Goal: Transaction & Acquisition: Purchase product/service

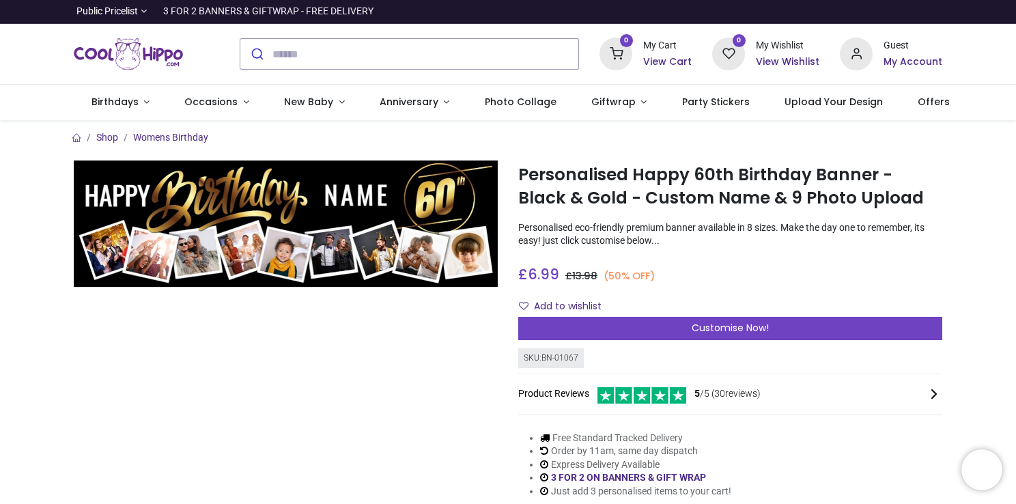
click at [462, 278] on img at bounding box center [286, 224] width 424 height 127
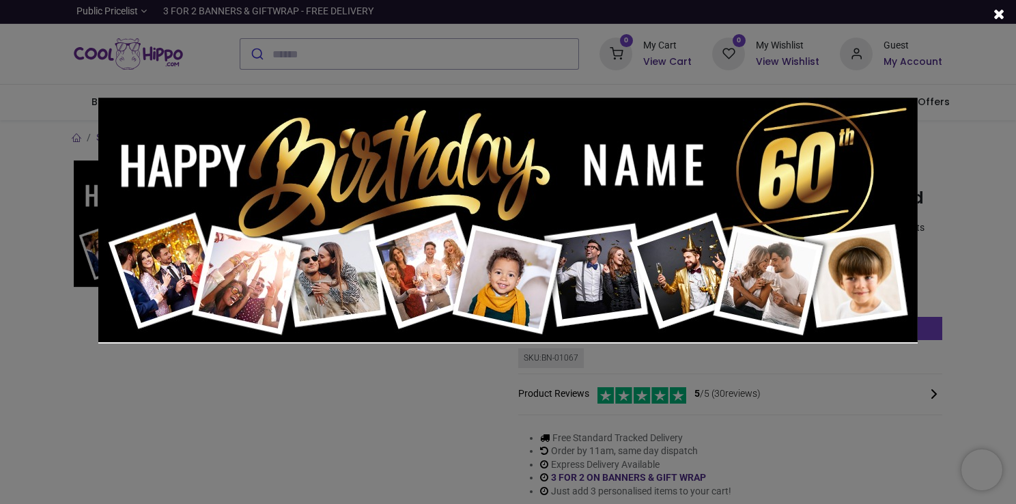
click at [1005, 86] on div at bounding box center [508, 252] width 1016 height 504
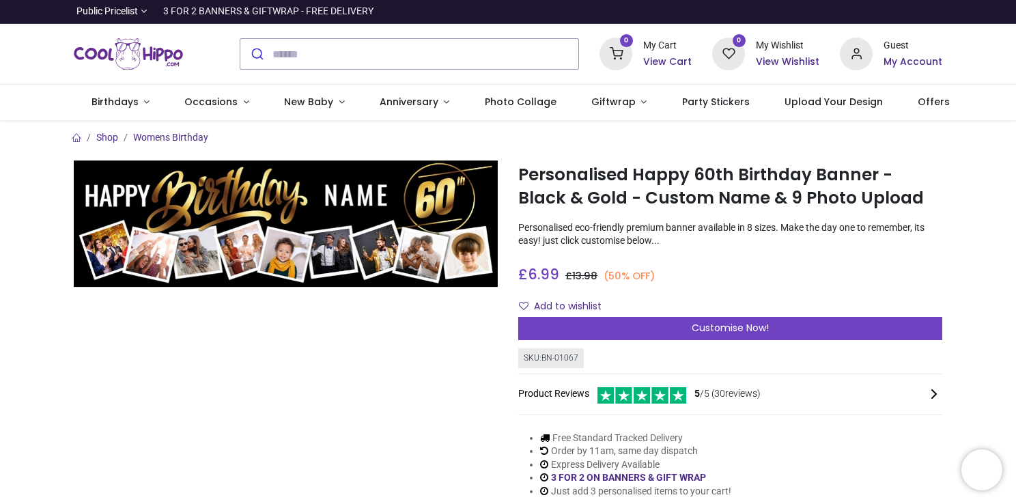
click at [602, 277] on h3 "£ 6.99 6.99 GBP £ 13.98 (50% OFF)" at bounding box center [586, 274] width 137 height 20
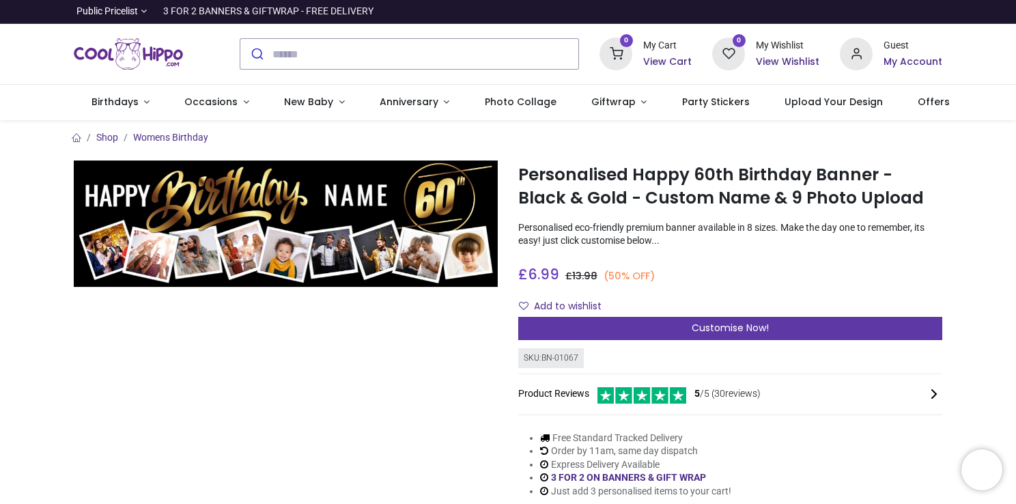
click at [707, 328] on span "Customise Now!" at bounding box center [730, 328] width 77 height 14
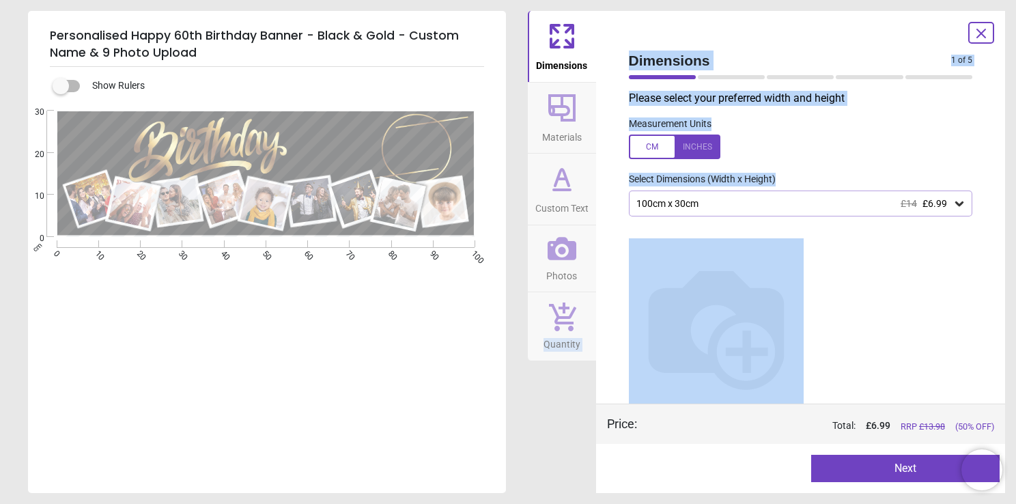
drag, startPoint x: 600, startPoint y: 275, endPoint x: 590, endPoint y: 275, distance: 10.2
click at [590, 275] on div "Dimensions Materials Custom Text Photos Quantity Dimensions 1 of 5 1 of 6 Pleas…" at bounding box center [767, 252] width 478 height 482
click at [725, 311] on img at bounding box center [716, 325] width 175 height 175
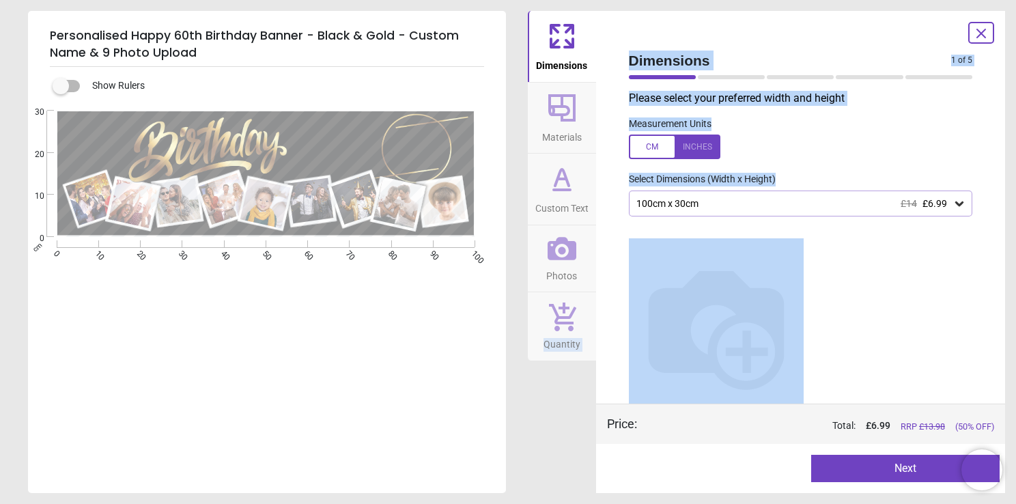
click at [763, 255] on img at bounding box center [716, 325] width 175 height 175
click at [738, 258] on img at bounding box center [716, 325] width 175 height 175
click at [699, 141] on div at bounding box center [675, 147] width 92 height 25
click at [643, 153] on div at bounding box center [675, 147] width 92 height 25
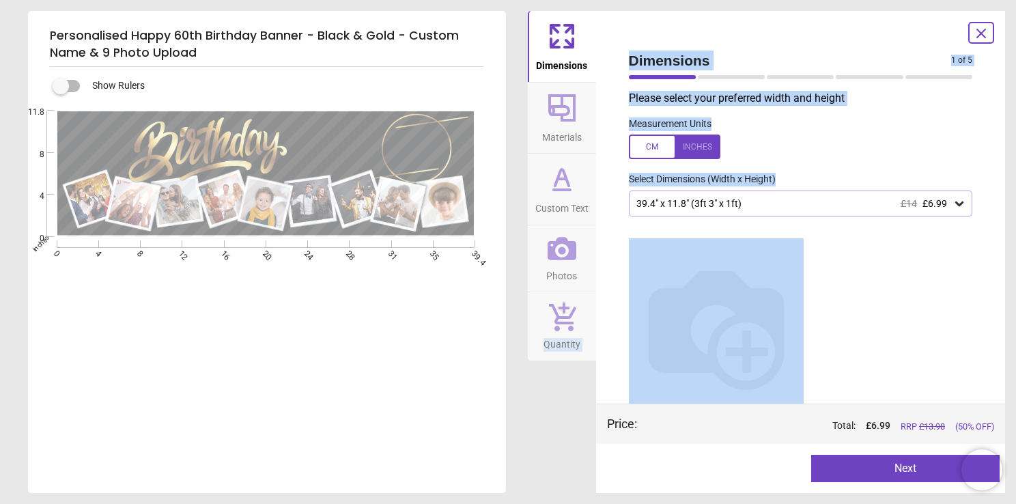
click at [962, 201] on icon at bounding box center [960, 204] width 14 height 14
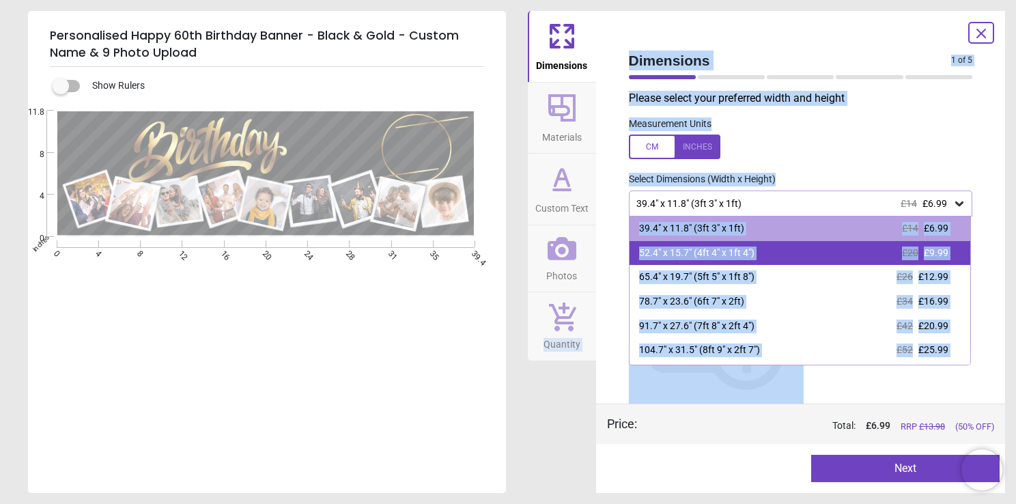
click at [727, 253] on div "52.4" x 15.7" (4ft 4" x 1ft 4")" at bounding box center [696, 254] width 115 height 14
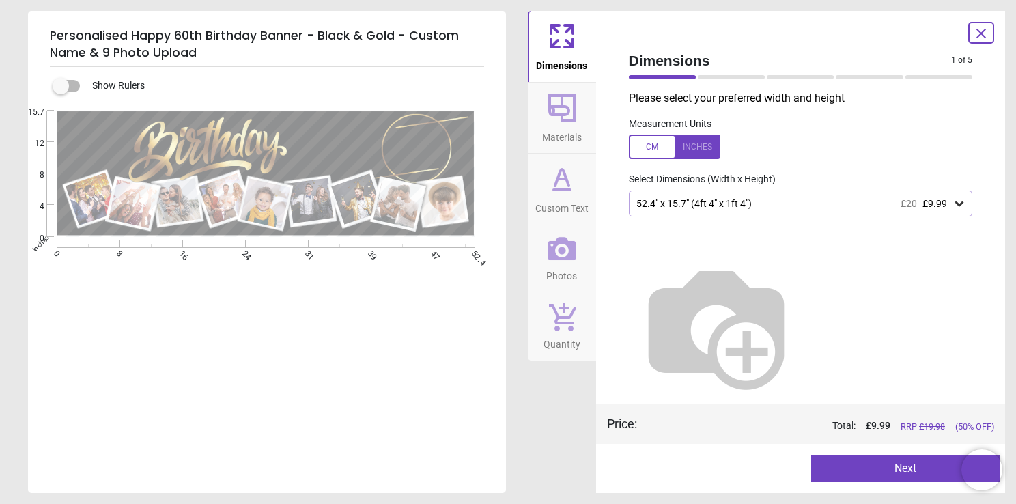
click at [908, 471] on button "Next" at bounding box center [905, 468] width 189 height 27
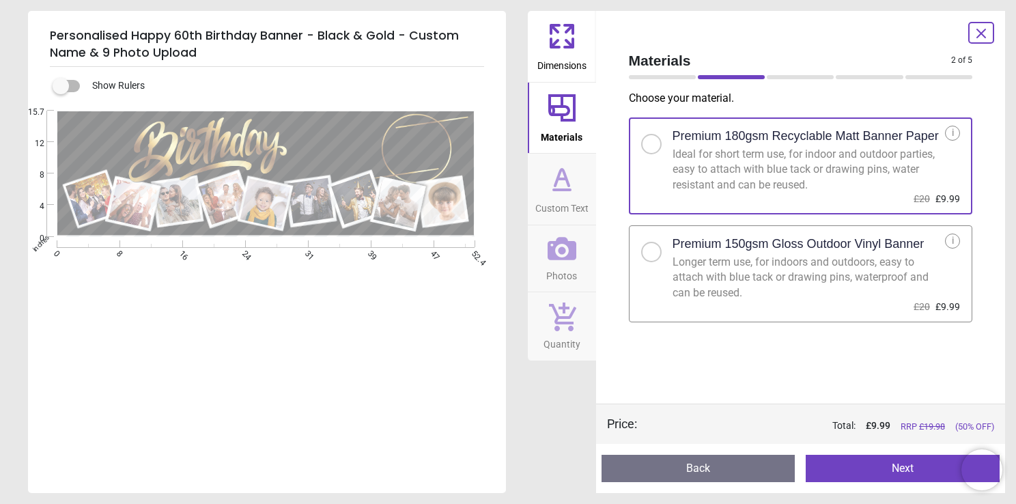
click at [908, 471] on button "Next" at bounding box center [903, 468] width 194 height 27
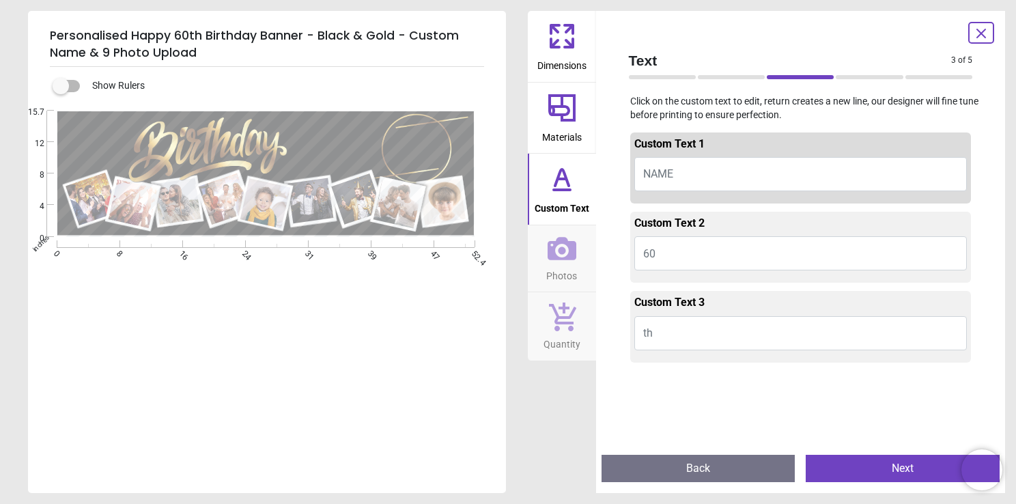
click at [697, 171] on button "NAME" at bounding box center [801, 174] width 333 height 34
click at [688, 170] on button "NAME" at bounding box center [801, 174] width 333 height 34
type textarea "*****"
click at [655, 332] on button "th" at bounding box center [801, 333] width 333 height 34
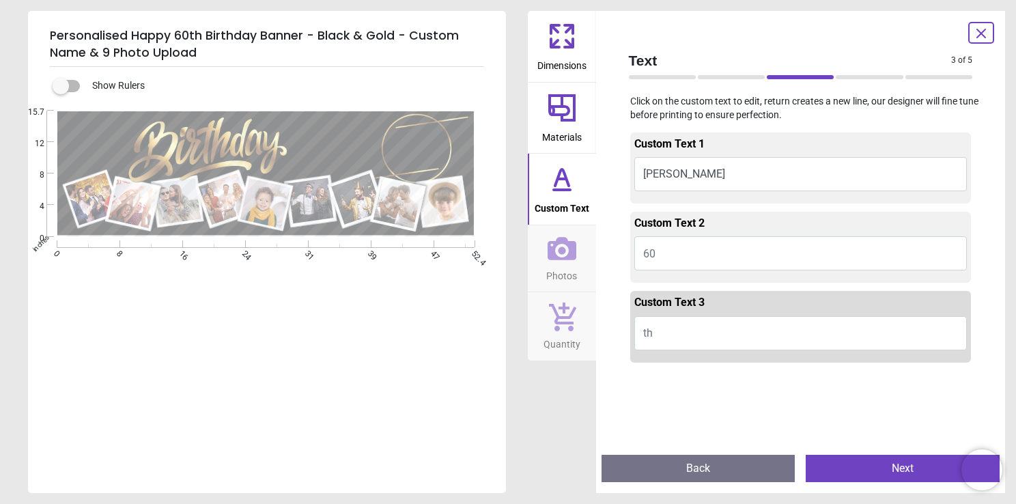
click at [655, 335] on button "th" at bounding box center [801, 333] width 333 height 34
click at [654, 327] on button "th" at bounding box center [801, 333] width 333 height 34
click at [899, 474] on button "Next" at bounding box center [903, 468] width 194 height 27
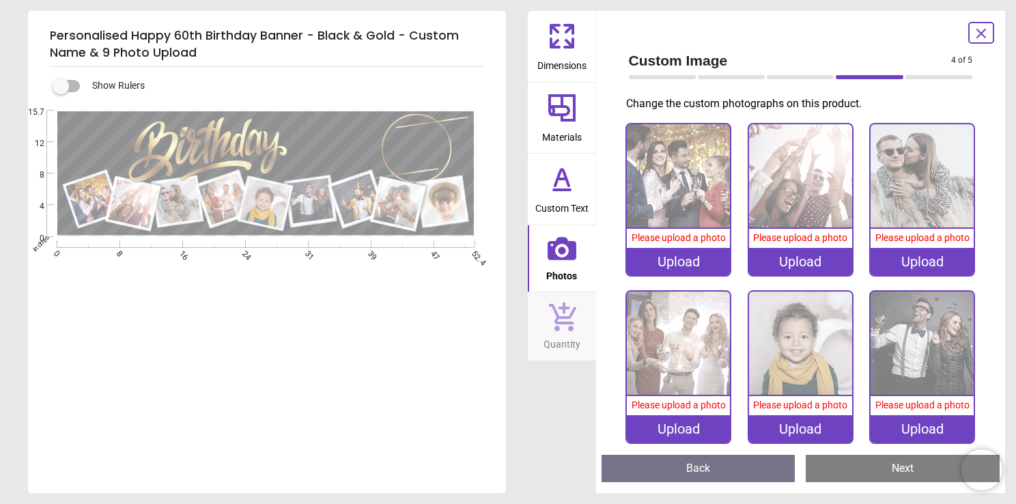
click at [899, 474] on button "Next" at bounding box center [903, 468] width 194 height 27
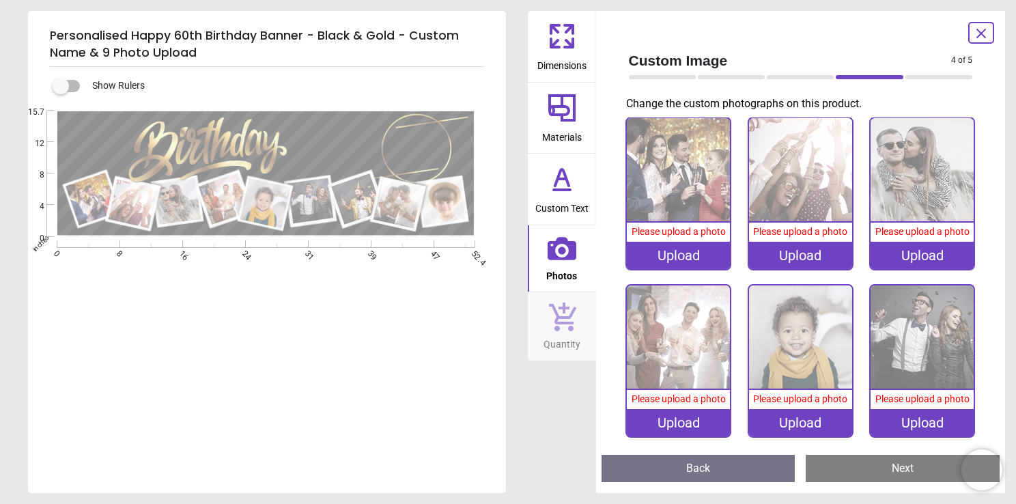
click at [897, 464] on button "Next" at bounding box center [903, 468] width 194 height 27
click at [775, 463] on button "Back" at bounding box center [699, 468] width 194 height 27
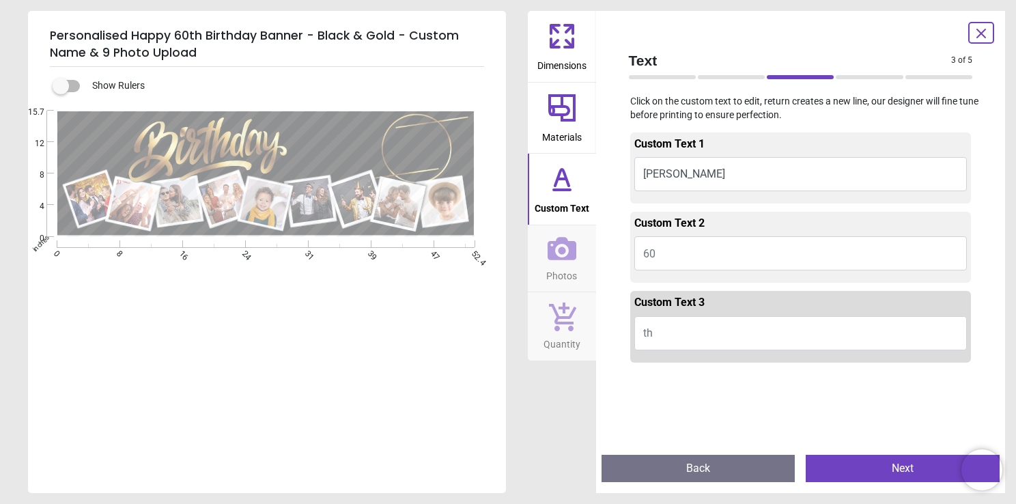
click at [908, 466] on button "Next" at bounding box center [903, 468] width 194 height 27
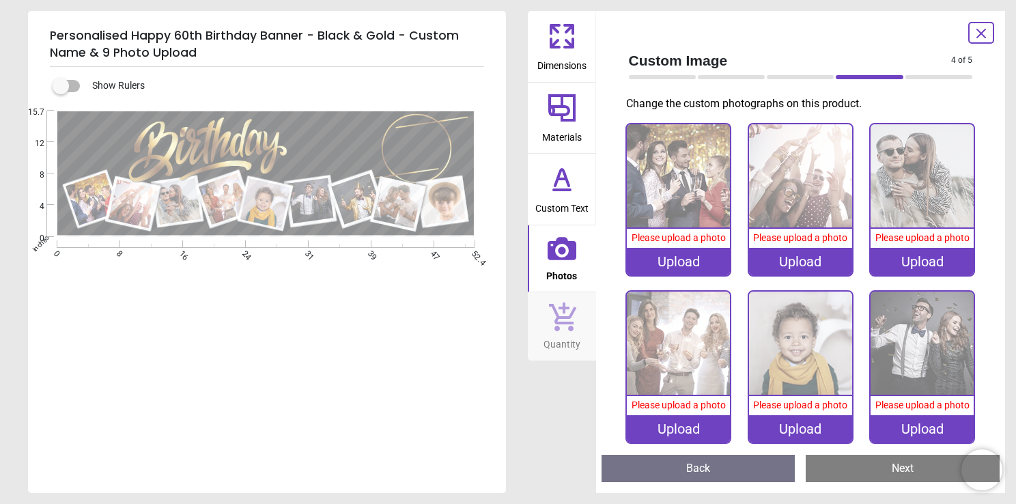
click at [908, 466] on button "Next" at bounding box center [903, 468] width 194 height 27
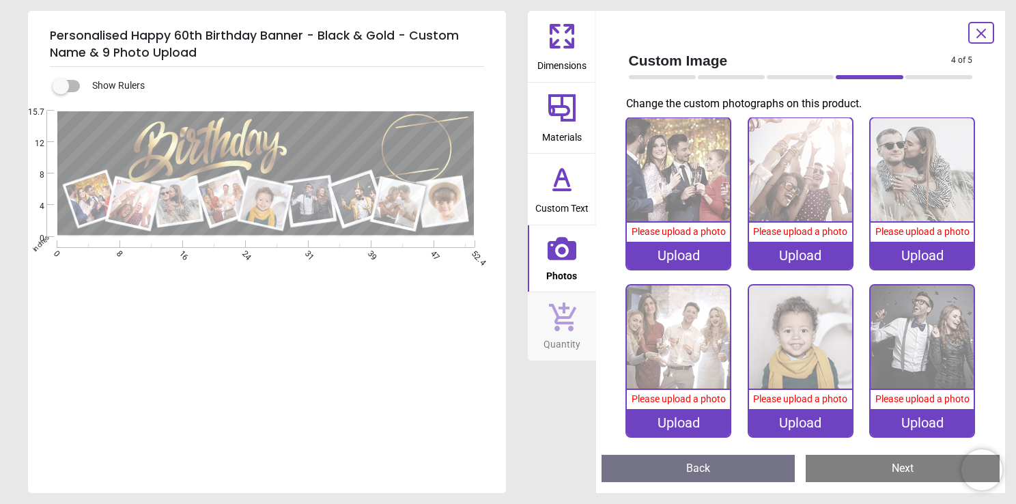
click at [984, 30] on icon at bounding box center [981, 33] width 16 height 16
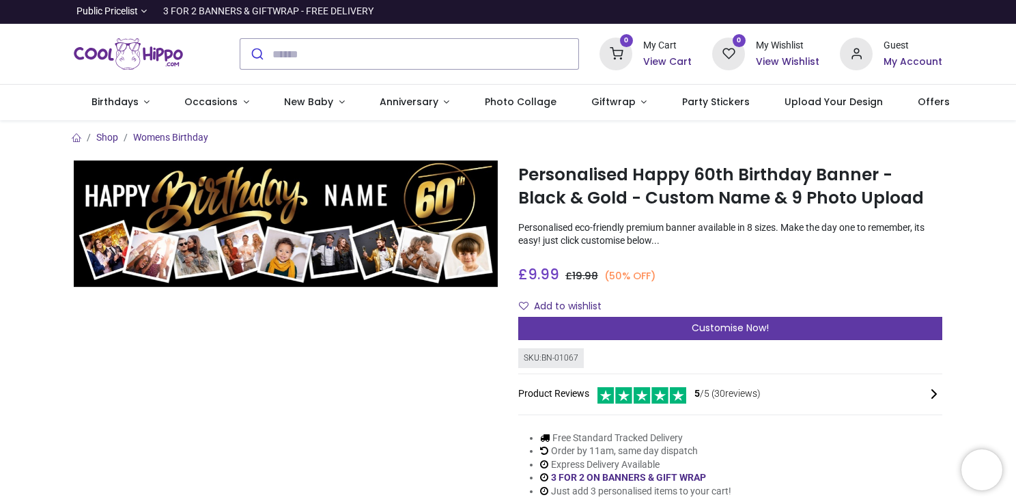
click at [719, 332] on span "Customise Now!" at bounding box center [730, 328] width 77 height 14
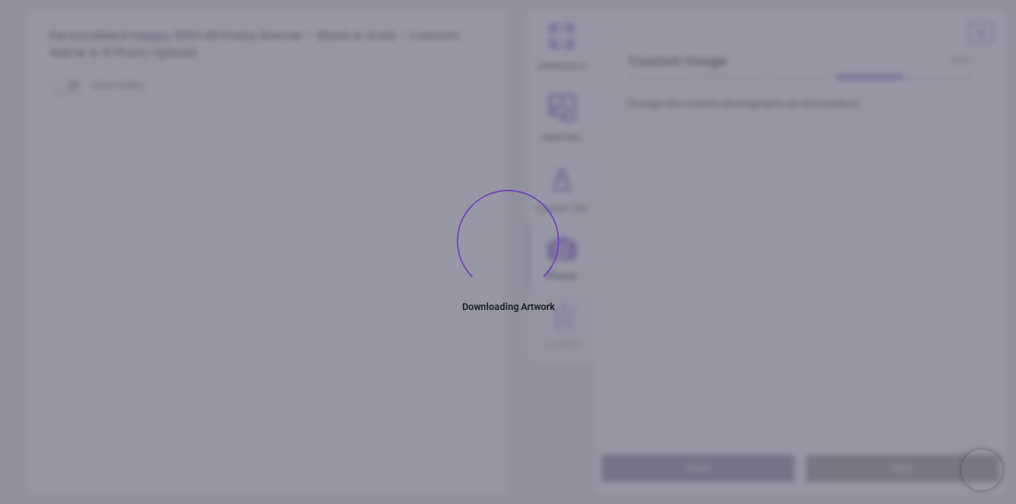
type textarea "*****"
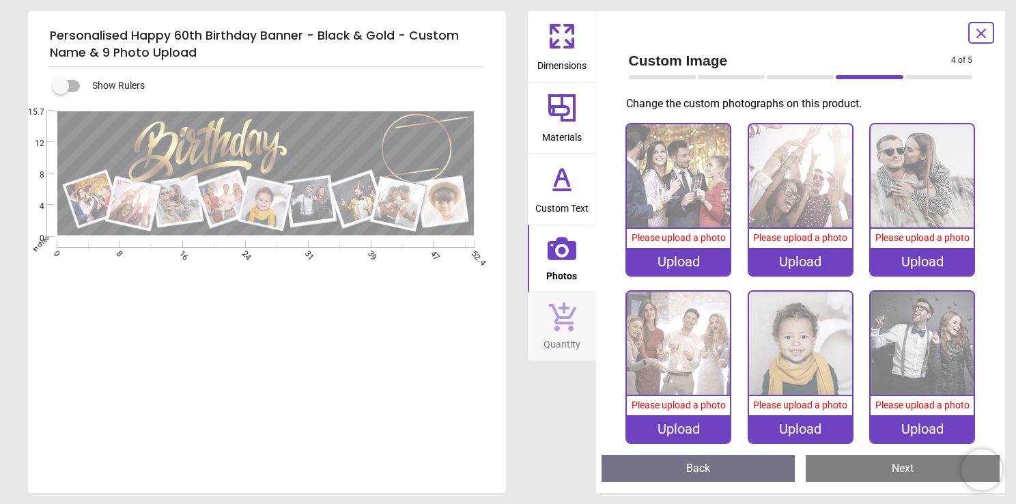
click at [904, 467] on button "Next" at bounding box center [903, 468] width 194 height 27
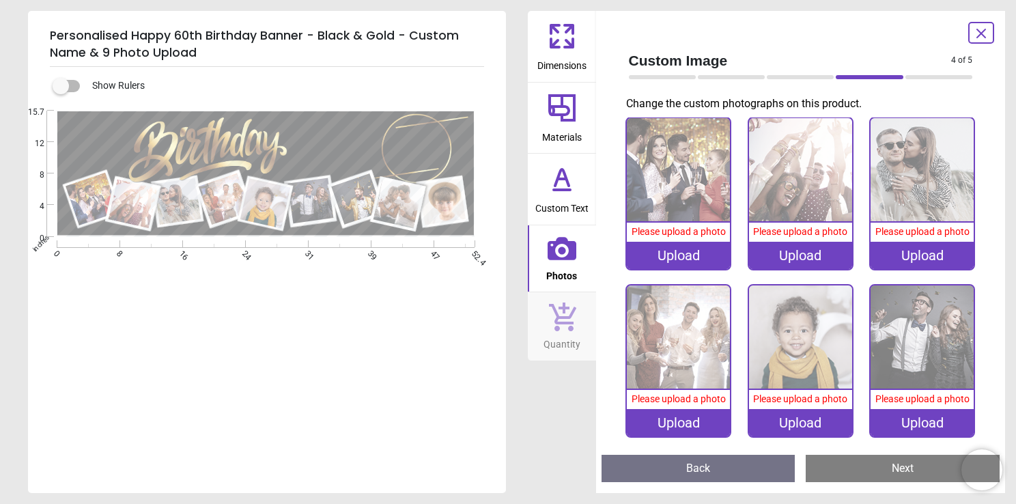
click at [904, 467] on button "Next" at bounding box center [903, 468] width 194 height 27
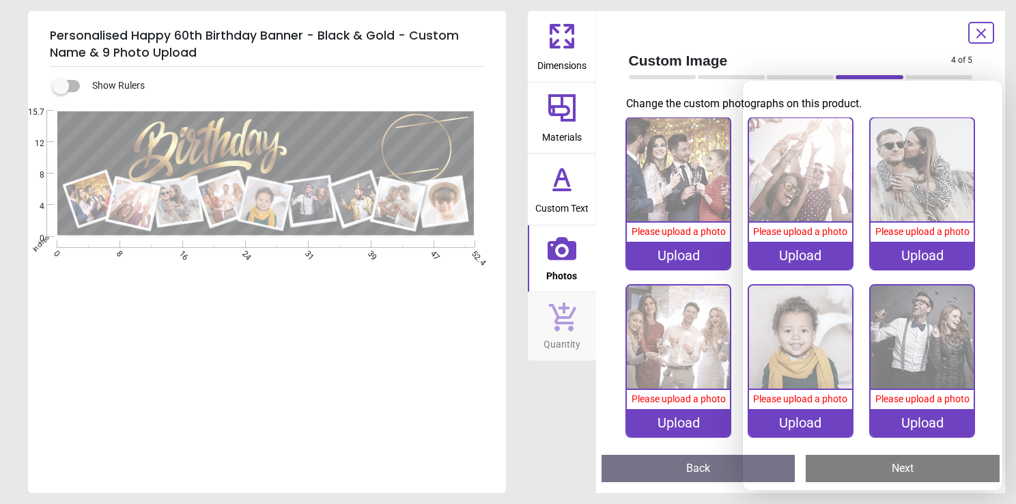
click at [979, 27] on icon at bounding box center [981, 33] width 16 height 16
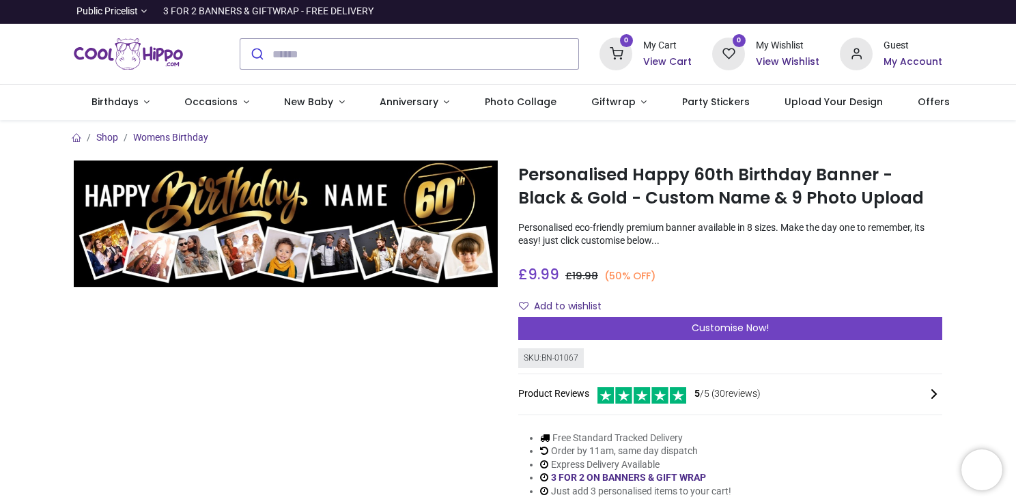
click at [931, 388] on icon at bounding box center [934, 394] width 16 height 16
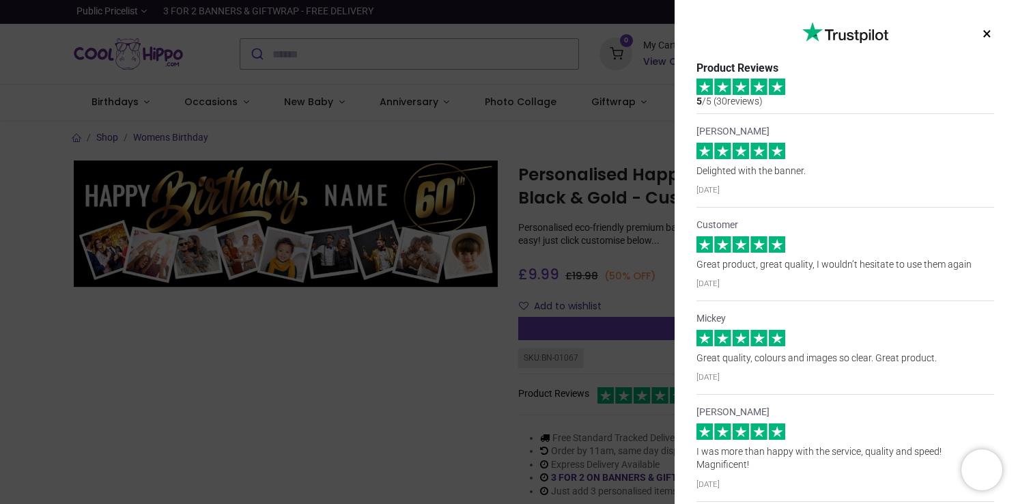
click at [986, 29] on button "×" at bounding box center [987, 34] width 17 height 25
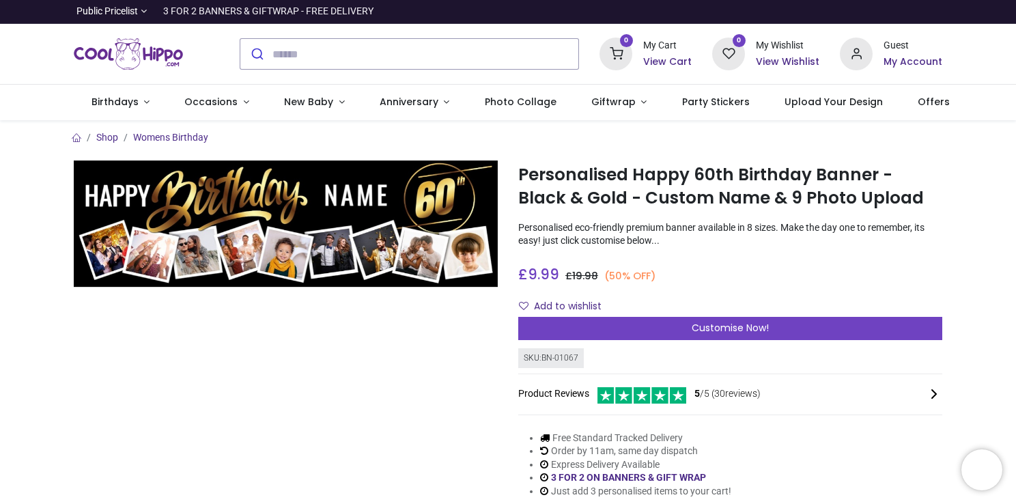
click at [932, 389] on icon at bounding box center [934, 394] width 16 height 16
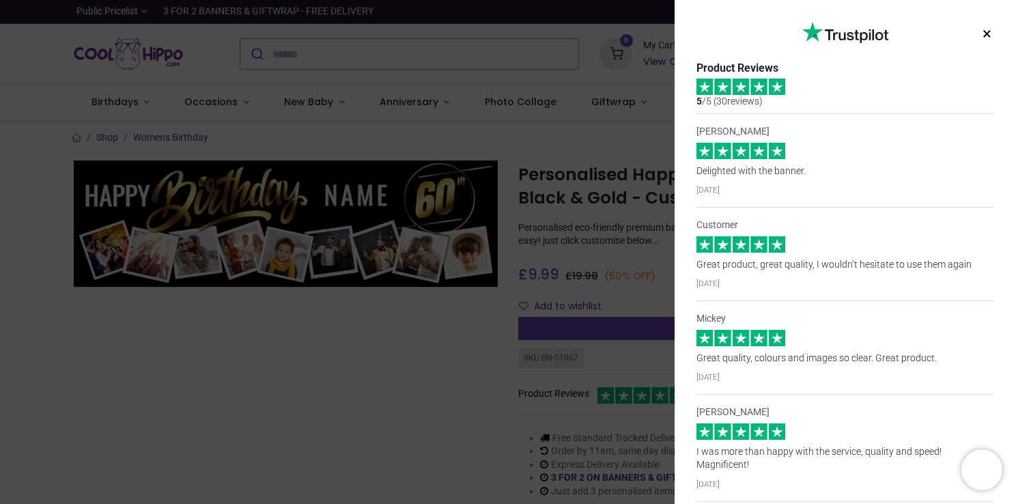
click at [932, 389] on div "Mickey Great quality, colours and images so clear. Great product. [DATE]" at bounding box center [846, 348] width 298 height 94
click at [986, 34] on button "×" at bounding box center [987, 34] width 17 height 25
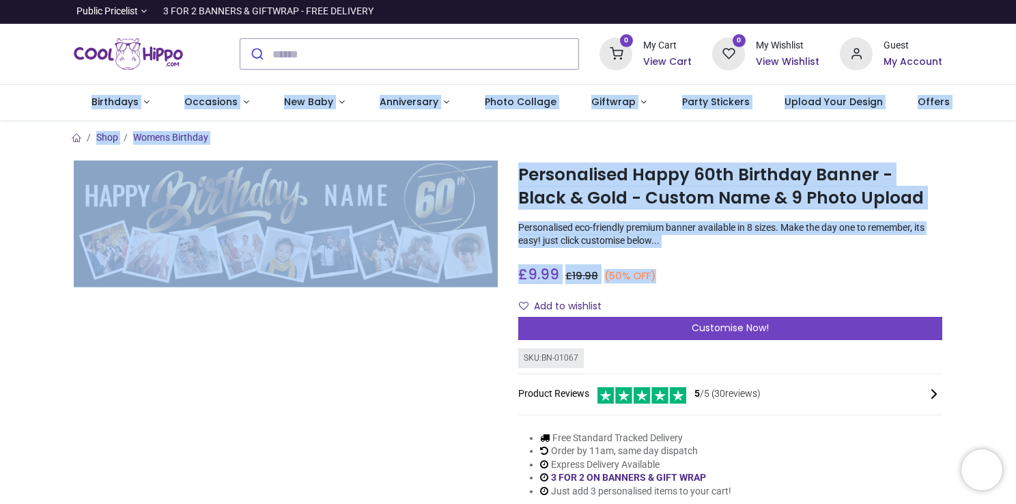
drag, startPoint x: 1014, startPoint y: 83, endPoint x: 1028, endPoint y: 265, distance: 182.2
click at [1016, 265] on html "Login • Register Birthdays Milestone Birthday 1510 products 208" at bounding box center [508, 252] width 1016 height 504
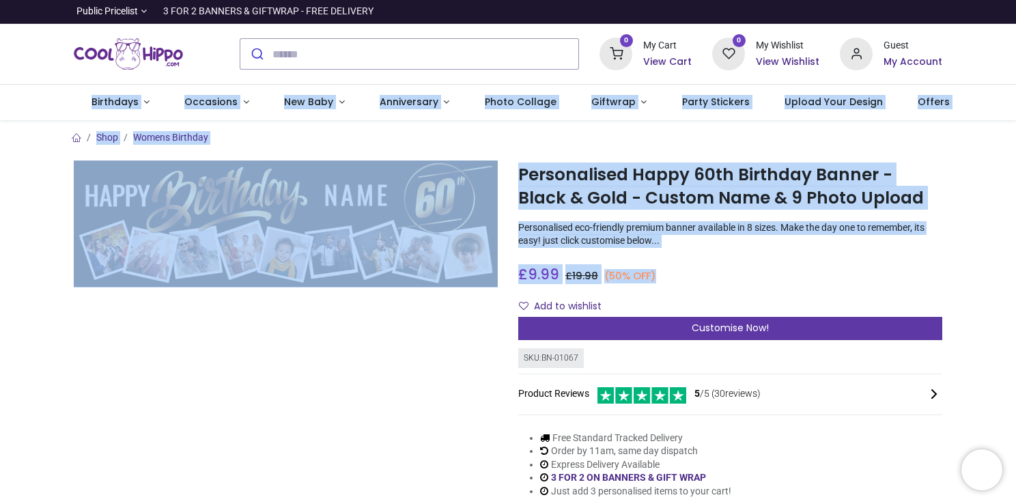
click at [724, 335] on div "Customise Now!" at bounding box center [730, 328] width 424 height 23
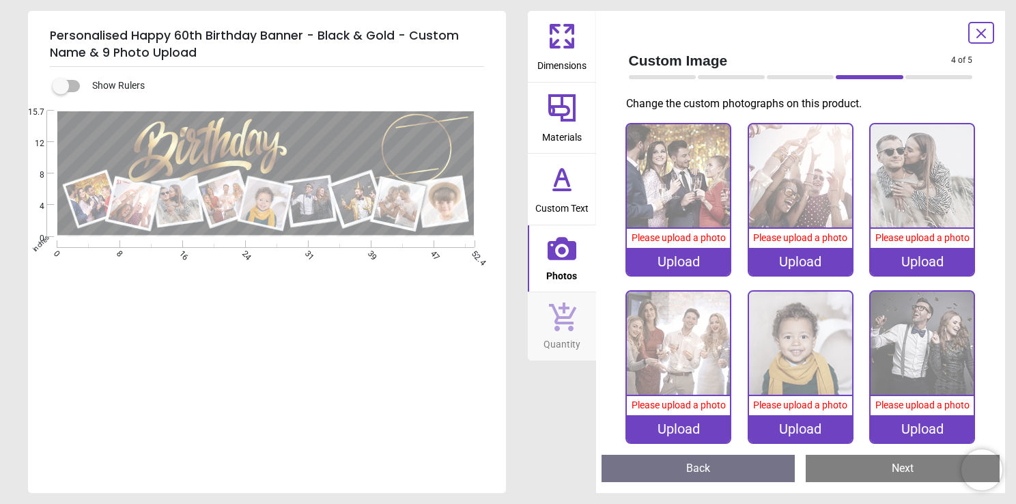
click at [905, 468] on button "Next" at bounding box center [903, 468] width 194 height 27
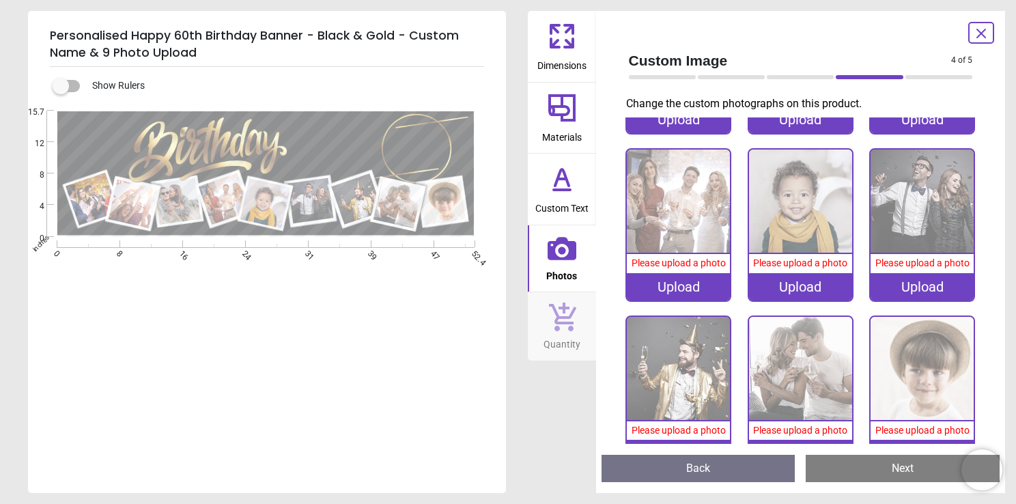
scroll to position [173, 0]
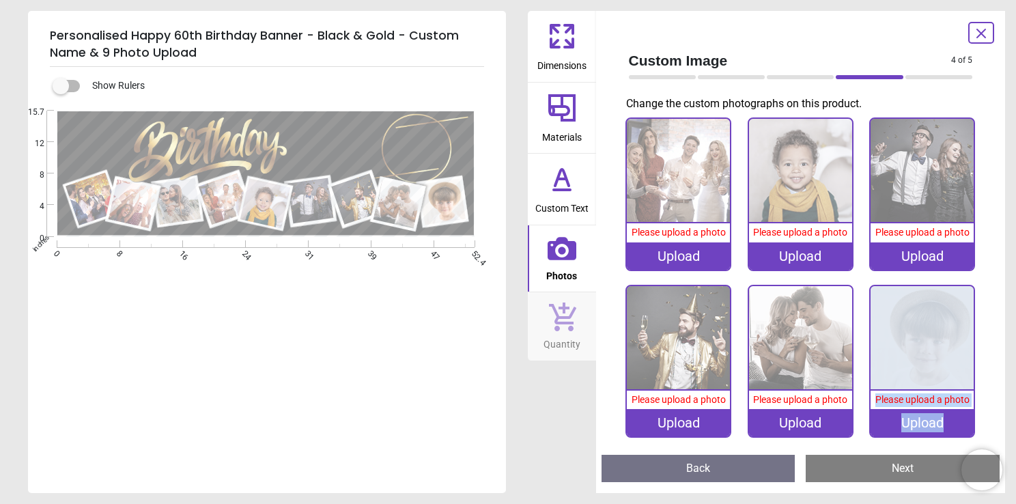
drag, startPoint x: 1001, startPoint y: 415, endPoint x: 1013, endPoint y: 340, distance: 75.3
click at [1013, 340] on div "Personalised Happy 60th Birthday Banner - Black & Gold - Custom Name & 9 Photo …" at bounding box center [508, 252] width 1016 height 504
click at [907, 469] on button "Next" at bounding box center [903, 468] width 194 height 27
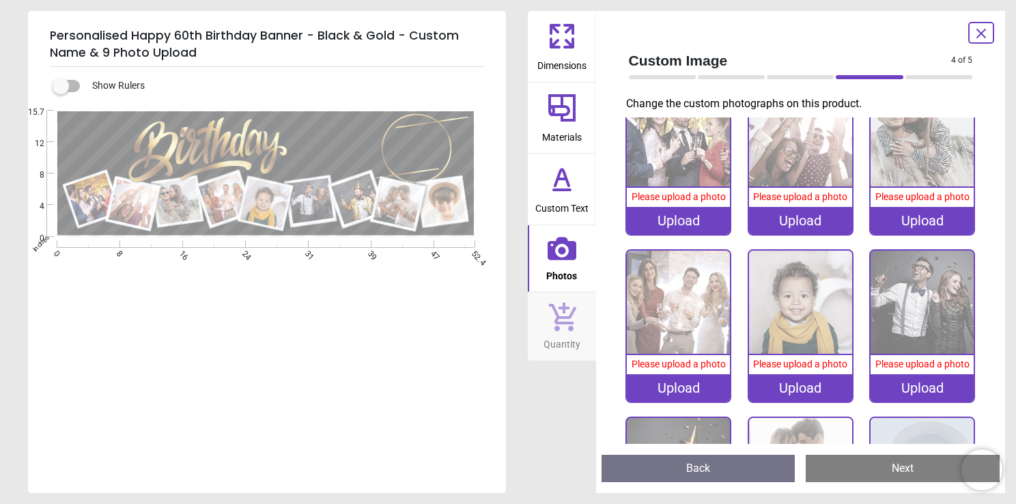
scroll to position [6, 0]
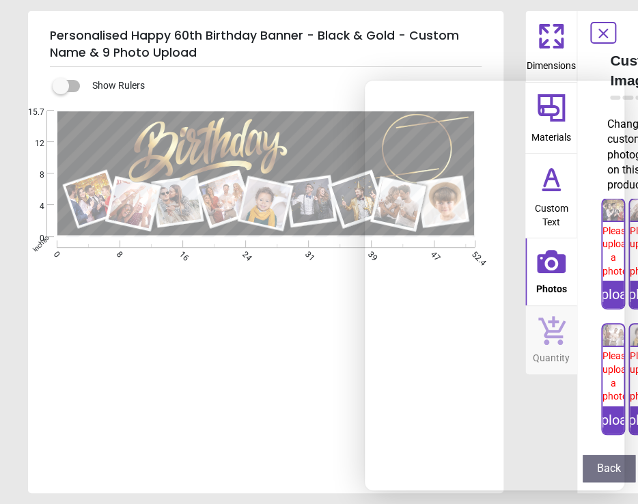
click at [598, 31] on icon at bounding box center [603, 33] width 16 height 16
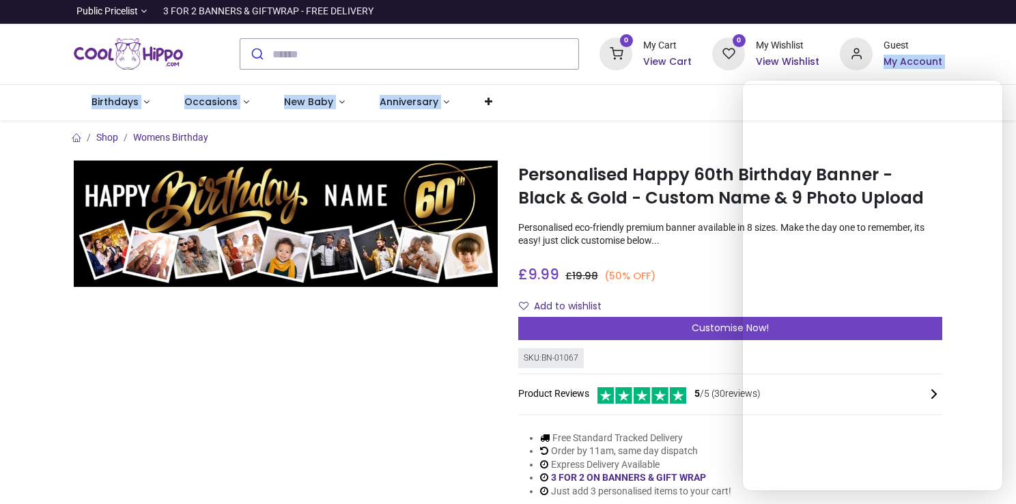
drag, startPoint x: 1012, startPoint y: 43, endPoint x: 1044, endPoint y: 112, distance: 75.8
click at [1016, 112] on html "Login • Register Birthdays Milestone Birthday 1510 products 208" at bounding box center [508, 252] width 1016 height 504
